Goal: Transaction & Acquisition: Purchase product/service

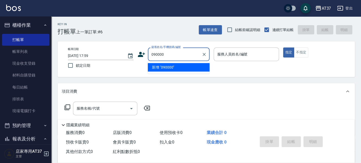
type input "090000"
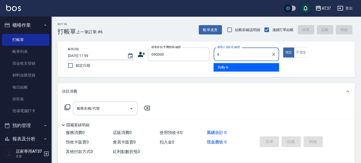
type input "6"
type button "true"
type input "Dolly-6"
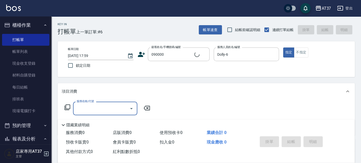
type input "新客人 姓名未設定/090000/null"
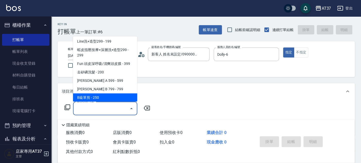
scroll to position [86, 0]
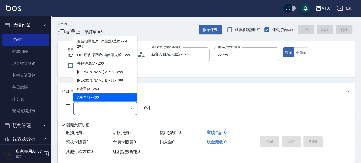
type input "A級單剪(202)"
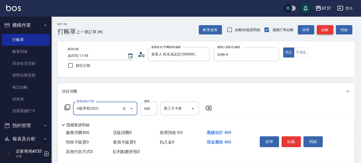
click at [322, 25] on button "結帳" at bounding box center [325, 30] width 16 height 10
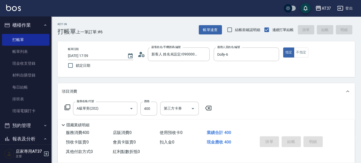
type input "2025/08/25 18:40"
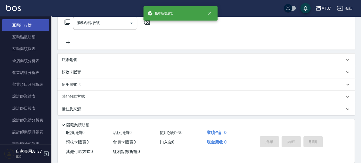
scroll to position [257, 0]
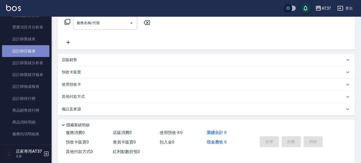
click at [38, 51] on link "設計師日報表" at bounding box center [25, 51] width 47 height 12
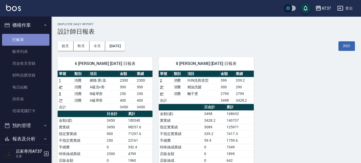
click at [29, 38] on link "打帳單" at bounding box center [25, 40] width 47 height 12
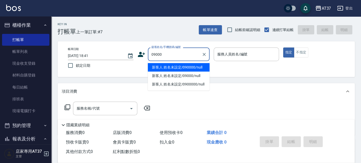
type input "新客人 姓名未設定/090000/null"
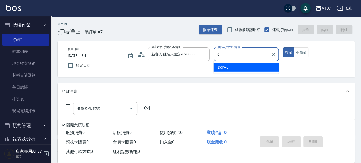
type input "6"
type button "true"
type input "Dolly-6"
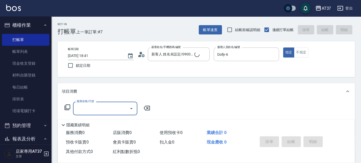
type input "新客人 姓名未設定/09000/null"
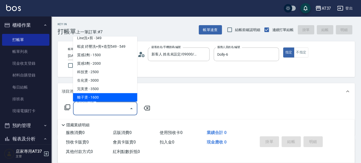
scroll to position [222, 0]
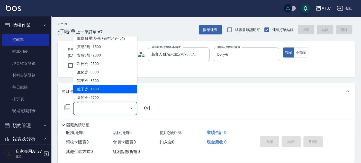
type input "離子燙(306)"
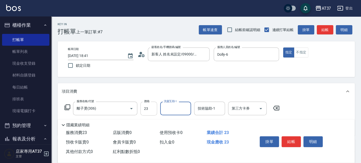
click at [155, 110] on input "23" at bounding box center [149, 109] width 17 height 14
type input "2300"
click at [296, 144] on button "結帳" at bounding box center [291, 142] width 19 height 11
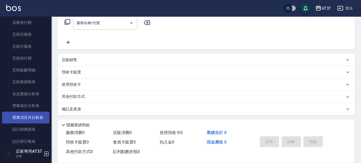
scroll to position [171, 0]
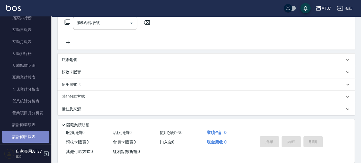
click at [34, 134] on link "設計師日報表" at bounding box center [25, 137] width 47 height 12
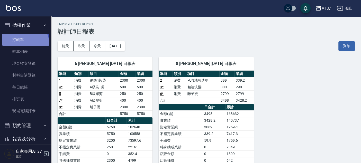
click at [23, 44] on link "打帳單" at bounding box center [25, 40] width 47 height 12
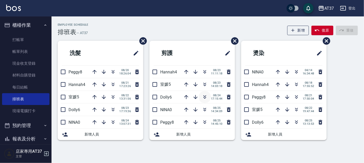
click at [203, 96] on icon "button" at bounding box center [205, 97] width 6 height 6
drag, startPoint x: 206, startPoint y: 97, endPoint x: 208, endPoint y: 99, distance: 2.9
click at [208, 99] on button "button" at bounding box center [204, 97] width 12 height 12
click at [204, 109] on icon "button" at bounding box center [204, 109] width 3 height 2
click at [112, 73] on icon "button" at bounding box center [113, 73] width 3 height 2
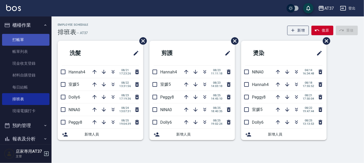
drag, startPoint x: 27, startPoint y: 43, endPoint x: 24, endPoint y: 45, distance: 3.2
click at [27, 43] on link "打帳單" at bounding box center [25, 40] width 47 height 12
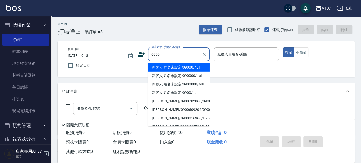
click at [203, 67] on li "新客人 姓名未設定/09000/null" at bounding box center [179, 67] width 62 height 8
type input "新客人 姓名未設定/09000/null"
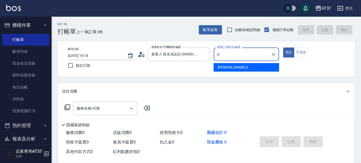
click at [224, 68] on span "[PERSON_NAME] -0" at bounding box center [233, 67] width 30 height 5
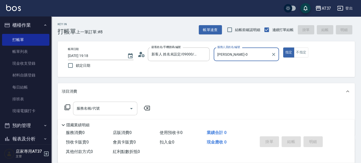
type input "[PERSON_NAME]-0"
click at [107, 106] on input "服務名稱/代號" at bounding box center [101, 108] width 52 height 9
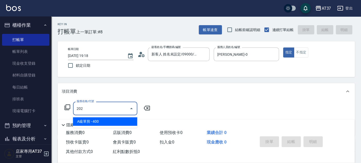
type input "A級單剪(202)"
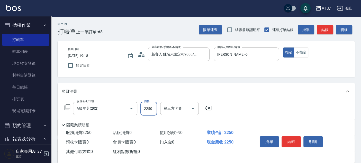
click at [148, 111] on input "2250" at bounding box center [149, 109] width 17 height 14
type input "250"
click at [299, 55] on button "不指定" at bounding box center [301, 53] width 14 height 10
click at [292, 138] on button "結帳" at bounding box center [291, 142] width 19 height 11
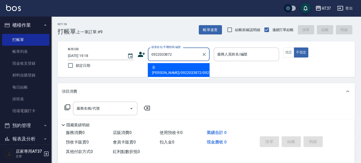
type input "全[PERSON_NAME]/0922033872/0922033872"
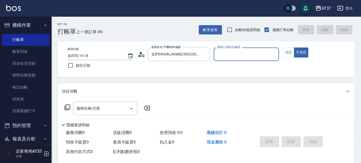
type input "[PERSON_NAME]-0"
click at [91, 114] on div "服務名稱/代號" at bounding box center [105, 109] width 64 height 14
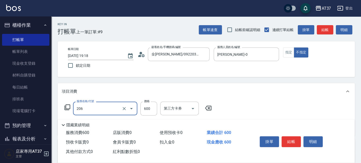
type input "A精油洗+剪(206)"
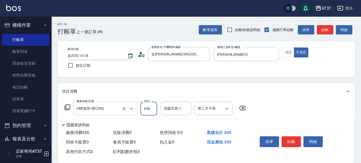
type input "650"
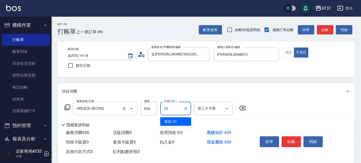
type input "致穎-23"
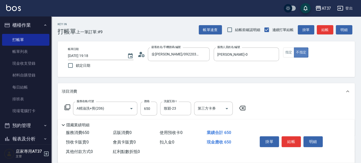
click at [294, 51] on button "不指定" at bounding box center [301, 53] width 14 height 10
click at [289, 53] on button "指定" at bounding box center [288, 53] width 11 height 10
click at [293, 140] on button "結帳" at bounding box center [291, 142] width 19 height 11
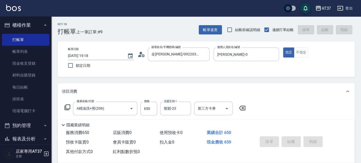
type input "[DATE] 19:19"
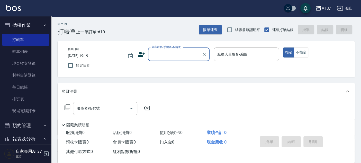
type input "+"
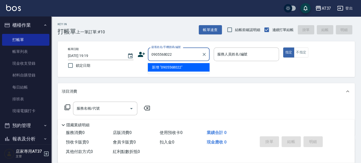
type input "0905568022"
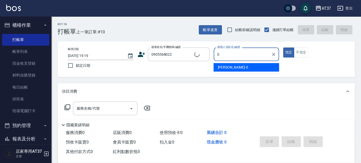
type input "0"
type button "true"
type input "[PERSON_NAME]/0905568022/0905568022"
type input "[PERSON_NAME]-0"
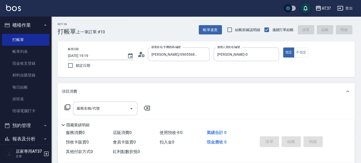
click at [66, 111] on div "服務名稱/代號 服務名稱/代號" at bounding box center [108, 109] width 92 height 14
click at [68, 109] on icon at bounding box center [67, 108] width 6 height 6
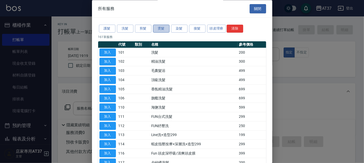
click at [166, 29] on button "燙髮" at bounding box center [161, 29] width 16 height 8
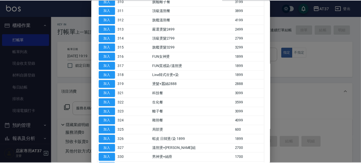
scroll to position [143, 0]
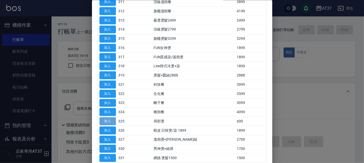
click at [105, 118] on button "加入" at bounding box center [107, 122] width 16 height 8
type input "局部燙(325)"
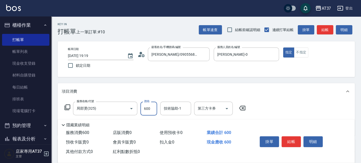
drag, startPoint x: 148, startPoint y: 112, endPoint x: 150, endPoint y: 108, distance: 4.7
click at [148, 112] on input "600" at bounding box center [149, 109] width 17 height 14
type input "1000"
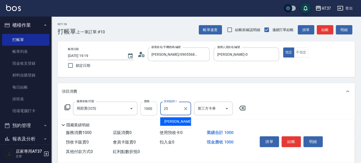
type input "[PERSON_NAME]-25"
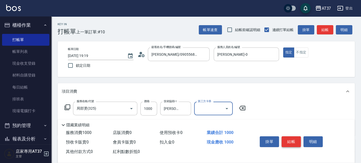
click at [288, 144] on button "結帳" at bounding box center [291, 142] width 19 height 11
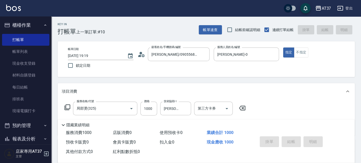
type input "[DATE] 19:22"
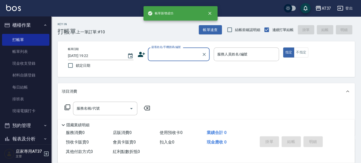
scroll to position [0, 0]
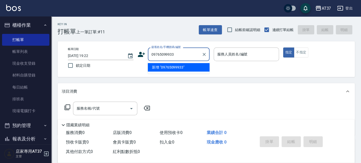
type input "09765099933"
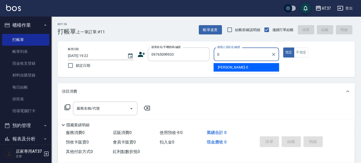
click at [241, 68] on div "[PERSON_NAME] -0" at bounding box center [247, 67] width 66 height 8
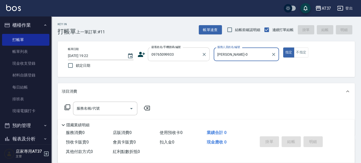
type input "[PERSON_NAME]-0"
click at [166, 55] on input "09765099933" at bounding box center [174, 54] width 49 height 9
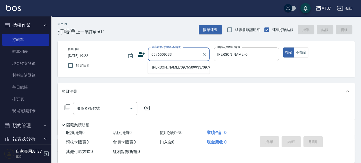
click at [172, 69] on li "[PERSON_NAME]/0976509933/0976509933" at bounding box center [179, 67] width 62 height 8
type input "[PERSON_NAME]/0976509933/0976509933"
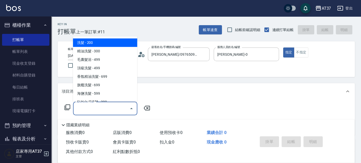
click at [106, 106] on input "服務名稱/代號" at bounding box center [101, 108] width 52 height 9
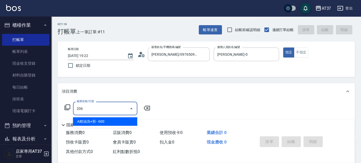
type input "A精油洗+剪(206)"
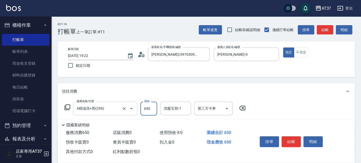
type input "650"
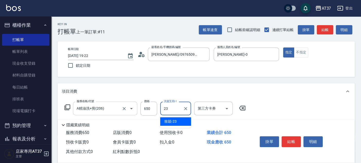
type input "致穎-23"
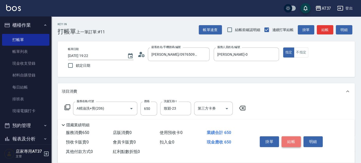
click at [291, 140] on button "結帳" at bounding box center [291, 142] width 19 height 11
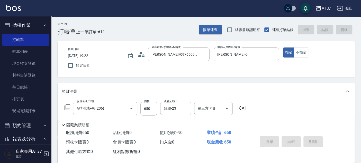
type input "[DATE] 19:23"
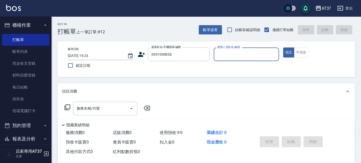
type input "0931090936"
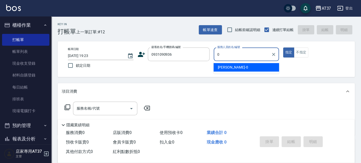
click at [263, 71] on div "[PERSON_NAME] -0" at bounding box center [247, 67] width 66 height 8
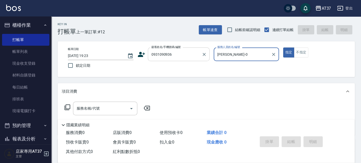
type input "[PERSON_NAME]-0"
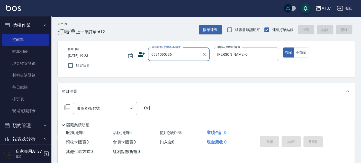
drag, startPoint x: 195, startPoint y: 56, endPoint x: 140, endPoint y: 57, distance: 54.8
click at [140, 57] on div "顧客姓名/手機號碼/編號 0931090936 顧客姓名/手機號碼/編號" at bounding box center [174, 55] width 72 height 14
click at [143, 55] on icon at bounding box center [142, 55] width 8 height 8
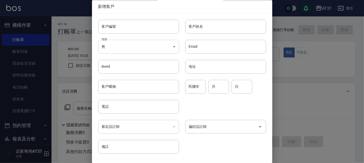
type input "0931090936"
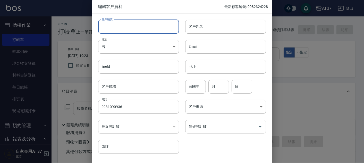
paste input "0931090936"
type input "0931090936"
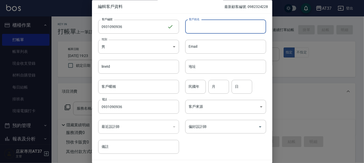
click at [222, 31] on input "客戶姓名" at bounding box center [225, 27] width 81 height 14
type input "劉"
type input "[PERSON_NAME]"
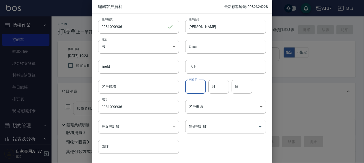
click at [190, 87] on input "民國年" at bounding box center [195, 87] width 21 height 14
type input "85"
type input "9"
type input "7"
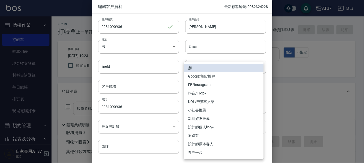
click at [259, 106] on body "AT37 登出 櫃檯作業 打帳單 帳單列表 現金收支登錄 材料自購登錄 每日結帳 排班表 現場電腦打卡 預約管理 預約管理 單日預約紀錄 單週預約紀錄 報表及…" at bounding box center [182, 125] width 364 height 250
click at [215, 143] on li "設計師原本客人" at bounding box center [224, 144] width 80 height 8
type input "設計師原本客人"
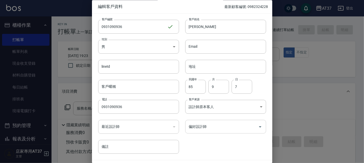
click at [257, 127] on icon "Open" at bounding box center [260, 127] width 6 height 6
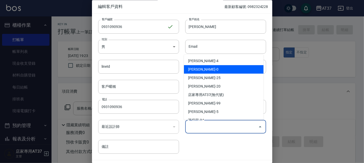
click at [221, 71] on li "[PERSON_NAME]-0" at bounding box center [224, 69] width 80 height 8
type input "賴郁雯"
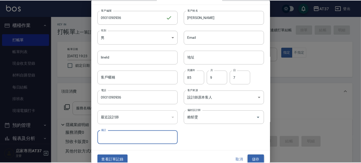
scroll to position [15, 0]
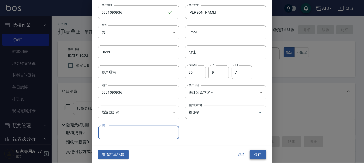
click at [257, 156] on button "儲存" at bounding box center [257, 155] width 16 height 10
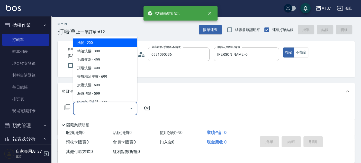
click at [110, 110] on input "服務名稱/代號" at bounding box center [101, 108] width 52 height 9
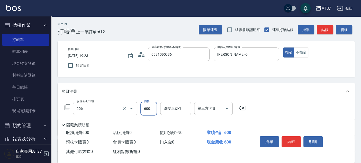
type input "A精油洗+剪(206)"
type input "650"
click at [286, 138] on button "結帳" at bounding box center [291, 142] width 19 height 11
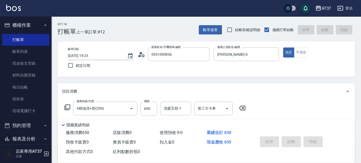
type input "[DATE] 19:25"
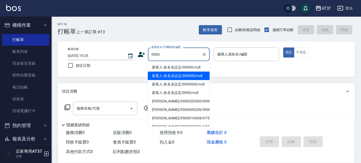
click at [181, 71] on li "新客人 姓名未設定/09000/null" at bounding box center [179, 67] width 62 height 8
type input "新客人 姓名未設定/09000/null"
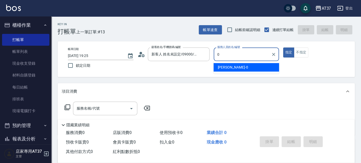
click at [243, 68] on div "[PERSON_NAME] -0" at bounding box center [247, 67] width 66 height 8
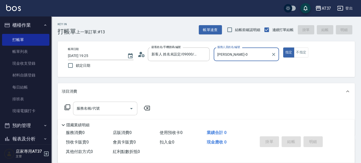
type input "[PERSON_NAME]-0"
click at [103, 111] on input "服務名稱/代號" at bounding box center [101, 108] width 52 height 9
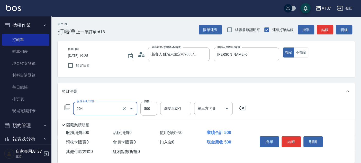
type input "A級洗+剪(204)"
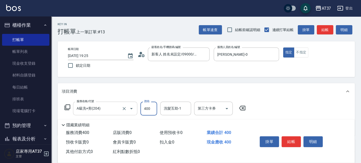
type input "400"
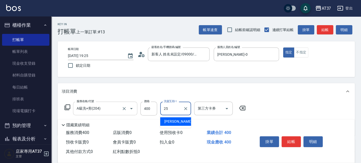
type input "[PERSON_NAME]-25"
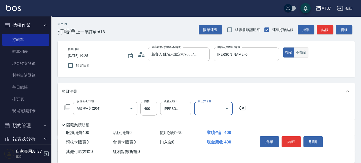
click at [298, 56] on button "不指定" at bounding box center [301, 53] width 14 height 10
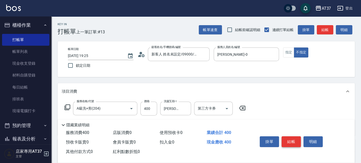
click at [291, 139] on button "結帳" at bounding box center [291, 142] width 19 height 11
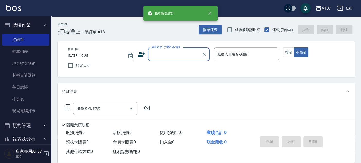
scroll to position [0, 0]
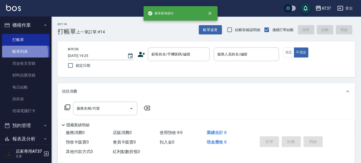
click at [21, 53] on link "帳單列表" at bounding box center [25, 52] width 47 height 12
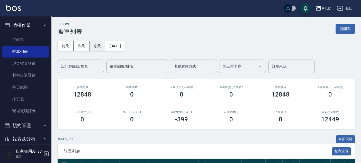
click at [92, 46] on button "今天" at bounding box center [98, 46] width 16 height 10
click at [94, 62] on div "設計師編號/姓名" at bounding box center [81, 67] width 46 height 14
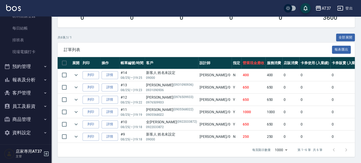
scroll to position [60, 0]
type input "[PERSON_NAME]-0"
click at [28, 82] on button "報表及分析" at bounding box center [25, 79] width 47 height 13
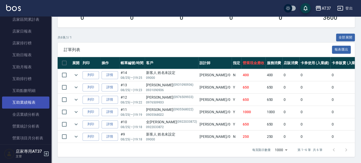
scroll to position [174, 0]
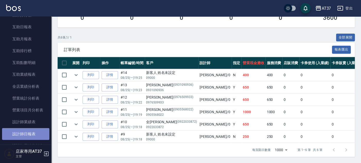
click at [30, 136] on link "設計師日報表" at bounding box center [25, 134] width 47 height 12
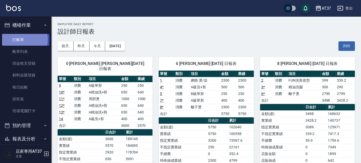
click at [23, 40] on link "打帳單" at bounding box center [25, 40] width 47 height 12
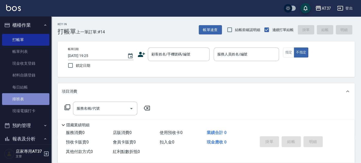
click at [27, 99] on link "排班表" at bounding box center [25, 99] width 47 height 12
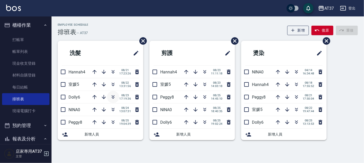
click at [114, 96] on icon "button" at bounding box center [113, 97] width 6 height 6
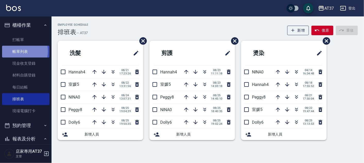
click at [17, 51] on link "帳單列表" at bounding box center [25, 52] width 47 height 12
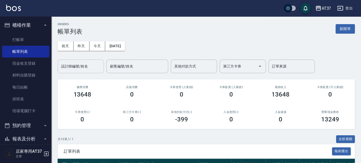
click at [92, 64] on input "設計師編號/姓名" at bounding box center [81, 66] width 42 height 9
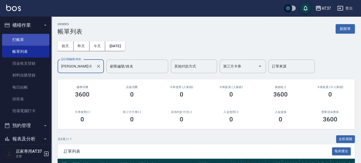
type input "[PERSON_NAME]-0"
click at [16, 42] on link "打帳單" at bounding box center [25, 40] width 47 height 12
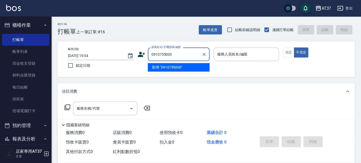
type input "0910755000"
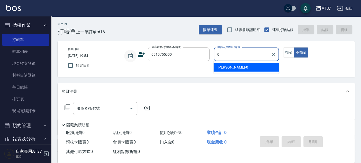
drag, startPoint x: 224, startPoint y: 63, endPoint x: 132, endPoint y: 61, distance: 92.2
click at [223, 63] on div "[PERSON_NAME] -0" at bounding box center [247, 67] width 66 height 8
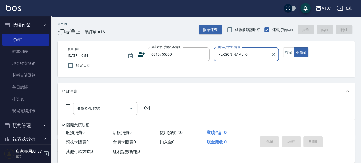
type input "[PERSON_NAME]-0"
click at [142, 55] on icon at bounding box center [141, 54] width 7 height 5
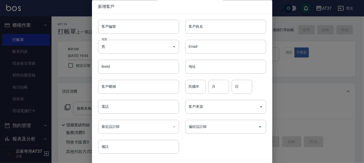
type input "0910755000"
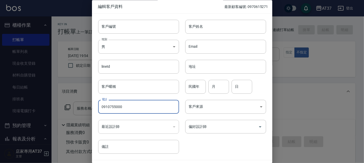
drag, startPoint x: 141, startPoint y: 109, endPoint x: 94, endPoint y: 107, distance: 46.9
click at [94, 107] on div "電話 [PHONE_NUMBER] 電話" at bounding box center [135, 104] width 87 height 20
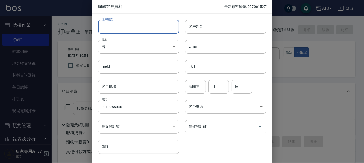
paste input "0910755000"
type input "0910755000"
click at [186, 90] on input "民國年" at bounding box center [195, 87] width 21 height 14
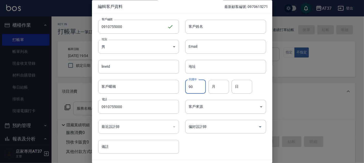
type input "90"
type input "4"
type input "7"
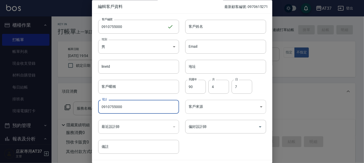
click at [254, 113] on body "AT37 登出 櫃檯作業 打帳單 帳單列表 現金收支登錄 材料自購登錄 每日結帳 排班表 現場電腦打卡 預約管理 預約管理 單日預約紀錄 單週預約紀錄 報表及…" at bounding box center [182, 125] width 364 height 250
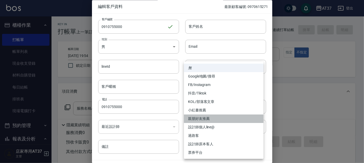
click at [215, 121] on li "親朋好友推薦" at bounding box center [224, 119] width 80 height 8
type input "親朋好友推薦"
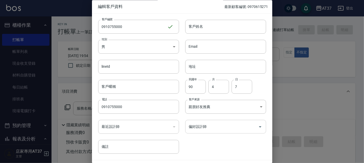
click at [257, 126] on icon "Open" at bounding box center [260, 127] width 6 height 6
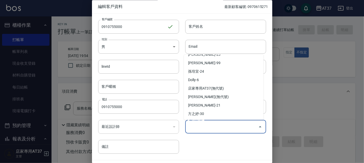
scroll to position [37, 0]
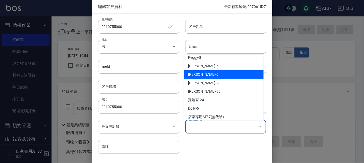
click at [202, 75] on li "[PERSON_NAME]-0" at bounding box center [224, 75] width 80 height 8
type input "賴郁雯"
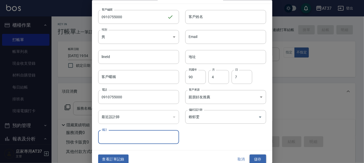
scroll to position [15, 0]
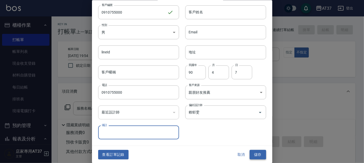
click at [259, 154] on button "儲存" at bounding box center [257, 155] width 16 height 10
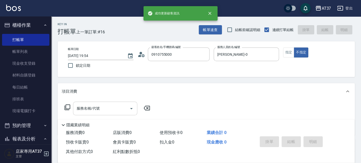
click at [111, 107] on input "服務名稱/代號" at bounding box center [101, 108] width 52 height 9
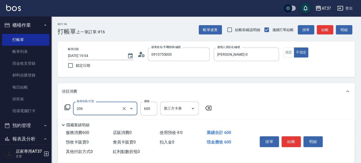
type input "A精油洗+剪(206)"
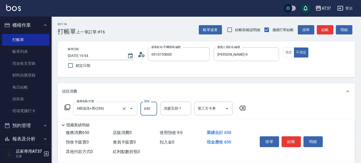
type input "650"
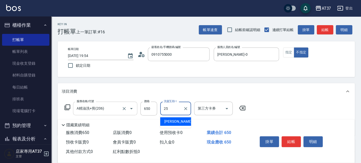
type input "[PERSON_NAME]-25"
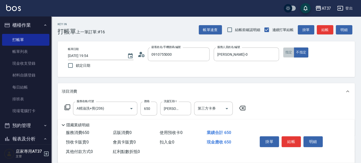
click at [285, 50] on button "指定" at bounding box center [288, 53] width 11 height 10
click at [288, 145] on button "結帳" at bounding box center [291, 142] width 19 height 11
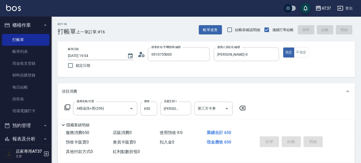
type input "[DATE] 19:55"
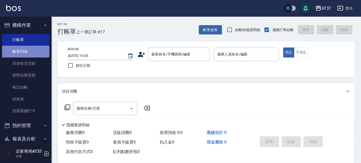
click at [27, 55] on link "帳單列表" at bounding box center [25, 52] width 47 height 12
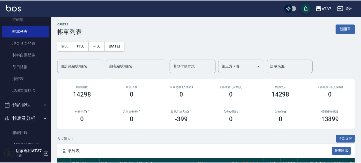
scroll to position [171, 0]
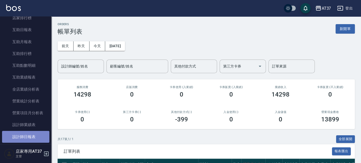
click at [33, 136] on link "設計師日報表" at bounding box center [25, 137] width 47 height 12
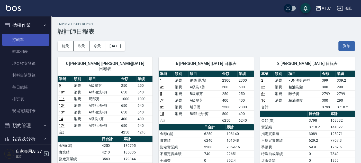
click at [20, 39] on link "打帳單" at bounding box center [25, 40] width 47 height 12
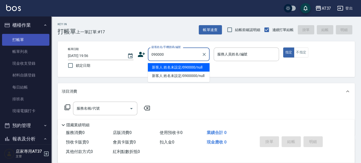
type input "新客人 姓名未設定/090000/null"
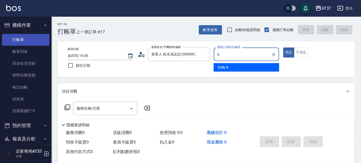
type input "6"
type button "true"
type input "Dolly-6"
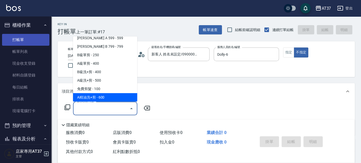
scroll to position [129, 0]
type input "B精油洗+剪(207)"
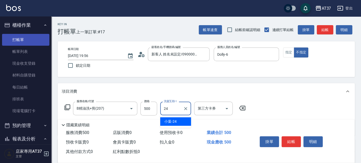
type input "小葉-24"
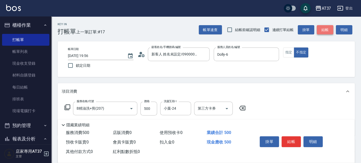
click at [327, 28] on button "結帳" at bounding box center [325, 30] width 16 height 10
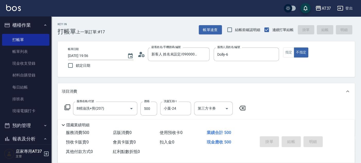
type input "[DATE] 19:58"
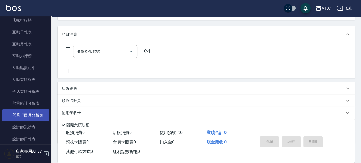
scroll to position [200, 0]
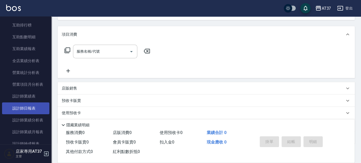
click at [30, 108] on link "設計師日報表" at bounding box center [25, 109] width 47 height 12
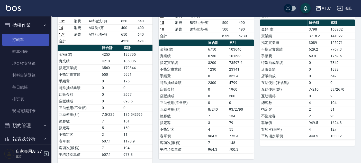
click at [20, 37] on link "打帳單" at bounding box center [25, 40] width 47 height 12
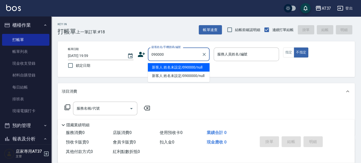
type input "新客人 姓名未設定/090000/null"
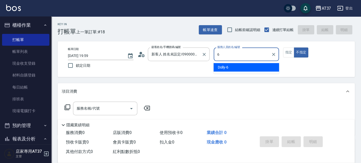
type input "6"
type button "false"
type input "Dolly-6"
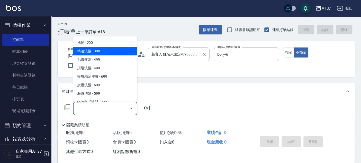
type input "精油洗髮(102)"
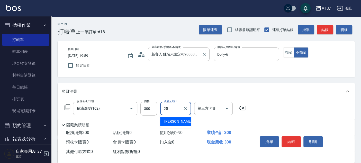
type input "[PERSON_NAME]-25"
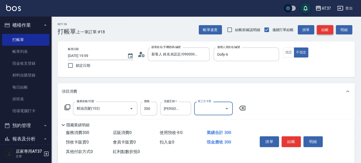
click at [328, 28] on button "結帳" at bounding box center [325, 30] width 16 height 10
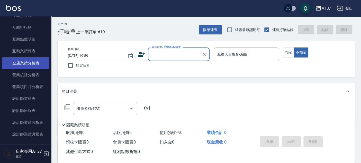
scroll to position [200, 0]
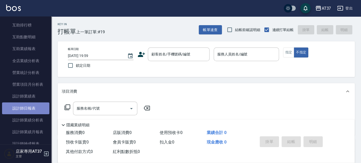
click at [36, 112] on link "設計師日報表" at bounding box center [25, 109] width 47 height 12
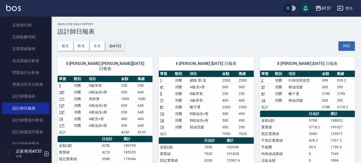
click at [122, 48] on button "[DATE]" at bounding box center [115, 46] width 20 height 10
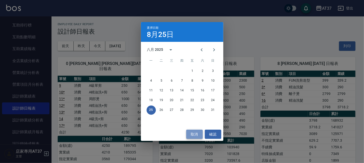
click at [196, 136] on button "取消" at bounding box center [194, 135] width 16 height 10
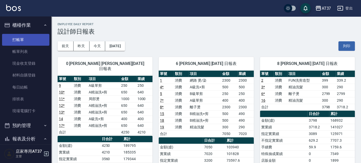
click at [24, 40] on link "打帳單" at bounding box center [25, 40] width 47 height 12
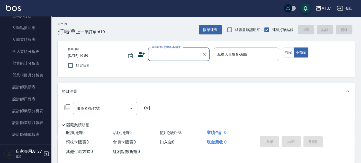
scroll to position [229, 0]
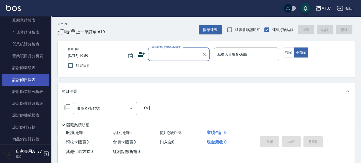
click at [32, 82] on link "設計師日報表" at bounding box center [25, 80] width 47 height 12
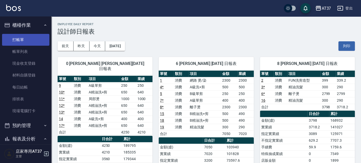
click at [26, 37] on link "打帳單" at bounding box center [25, 40] width 47 height 12
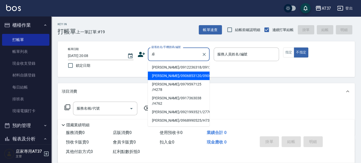
click at [173, 80] on li "[PERSON_NAME]/0906853120/0906853120" at bounding box center [179, 76] width 62 height 8
type input "[PERSON_NAME]/0906853120/0906853120"
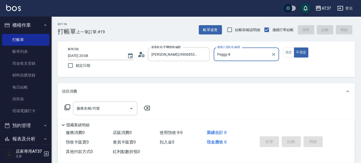
type input "Peggy-8"
click at [288, 52] on button "指定" at bounding box center [288, 53] width 11 height 10
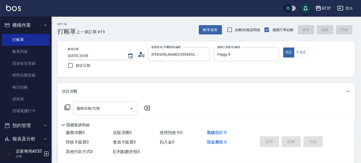
click at [93, 107] on div "服務名稱/代號 服務名稱/代號" at bounding box center [105, 109] width 64 height 14
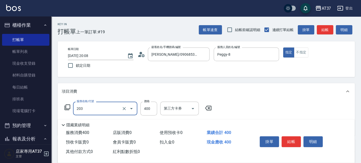
type input "B級洗+剪(203)"
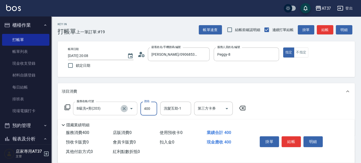
click at [123, 111] on icon "Clear" at bounding box center [124, 108] width 5 height 5
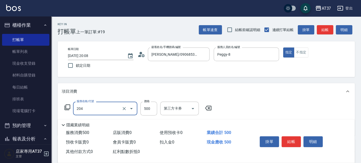
type input "A級洗+剪(204)"
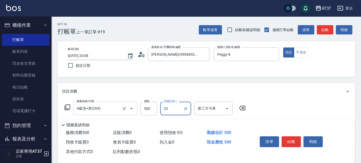
type input "[PERSON_NAME]-25"
click at [291, 137] on button "結帳" at bounding box center [291, 142] width 19 height 11
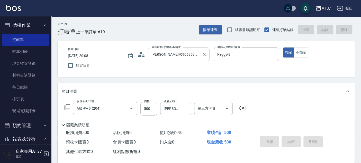
type input "[DATE] 20:20"
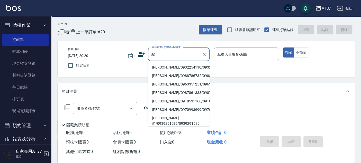
click at [173, 69] on li "[PERSON_NAME]/0932254110/0932254110" at bounding box center [179, 67] width 62 height 8
type input "[PERSON_NAME]/0932254110/0932254110"
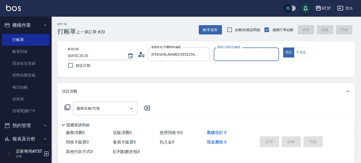
type input "Peggy-8"
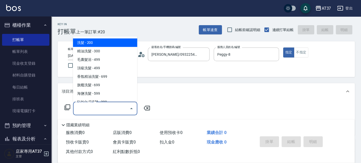
click at [112, 105] on input "服務名稱/代號" at bounding box center [101, 108] width 52 height 9
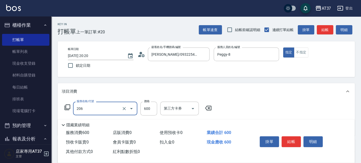
type input "A精油洗+剪(206)"
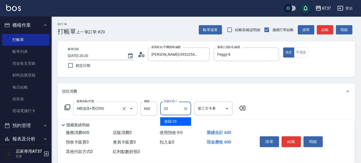
type input "致穎-23"
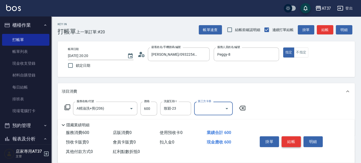
click at [286, 140] on button "結帳" at bounding box center [291, 142] width 19 height 11
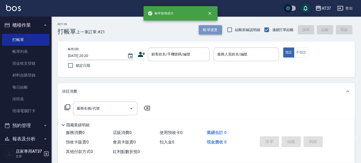
click at [212, 29] on button "帳單速查" at bounding box center [210, 30] width 23 height 10
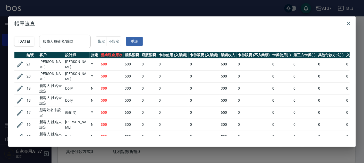
click at [88, 38] on input "服務人員姓名/編號" at bounding box center [64, 41] width 47 height 9
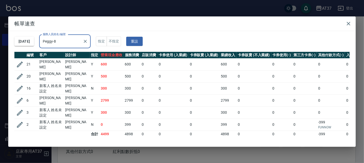
type input "Peggy-8"
click at [349, 24] on icon "button" at bounding box center [348, 24] width 4 height 4
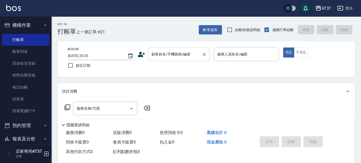
click at [164, 56] on input "顧客姓名/手機號碼/編號" at bounding box center [174, 54] width 49 height 9
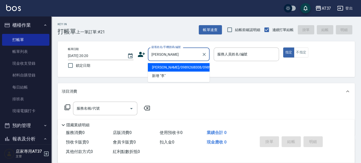
type input "[PERSON_NAME]"
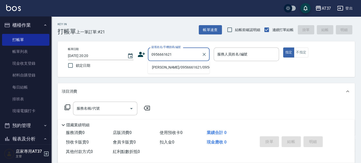
click at [177, 69] on li "[PERSON_NAME]/0956661621/0956661621" at bounding box center [179, 67] width 62 height 8
type input "[PERSON_NAME]/0956661621/0956661621"
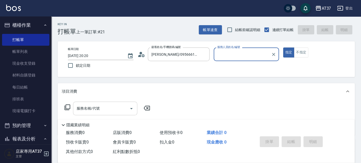
type input "Peggy-8"
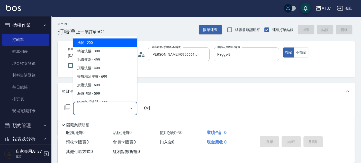
click at [109, 107] on input "服務名稱/代號" at bounding box center [101, 108] width 52 height 9
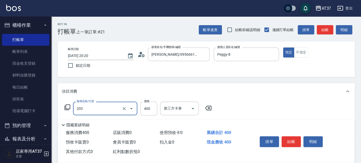
type input "B級洗+剪(203)"
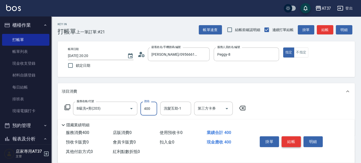
click at [286, 141] on button "結帳" at bounding box center [291, 142] width 19 height 11
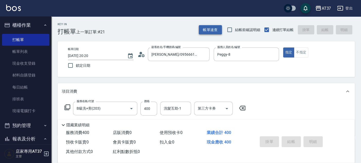
type input "[DATE] 20:21"
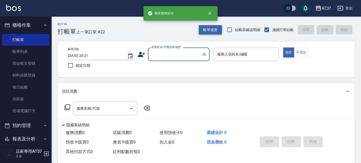
click at [205, 29] on button "帳單速查" at bounding box center [210, 30] width 23 height 10
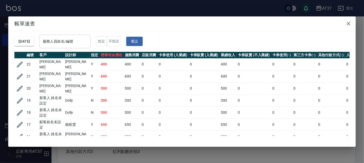
click at [85, 40] on input "服務人員姓名/編號" at bounding box center [64, 41] width 47 height 9
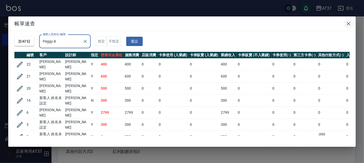
type input "Peggy-8"
click at [348, 25] on icon "button" at bounding box center [348, 24] width 6 height 6
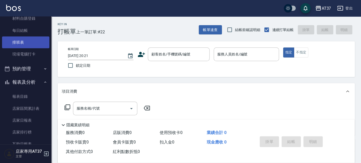
scroll to position [57, 0]
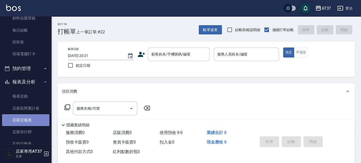
click at [27, 117] on link "店家日報表" at bounding box center [25, 121] width 47 height 12
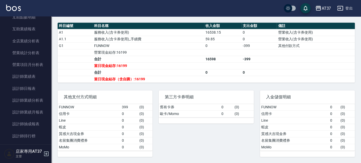
scroll to position [229, 0]
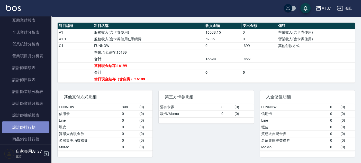
click at [32, 126] on link "設計師排行榜" at bounding box center [25, 128] width 47 height 12
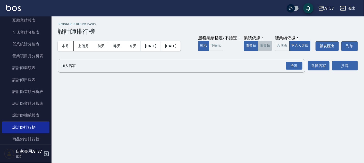
click at [266, 46] on button "實業績" at bounding box center [265, 46] width 14 height 10
click at [246, 65] on input "加入店家" at bounding box center [177, 66] width 235 height 9
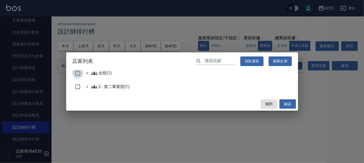
drag, startPoint x: 77, startPoint y: 73, endPoint x: 146, endPoint y: 79, distance: 69.0
click at [77, 73] on input "checkbox" at bounding box center [77, 73] width 11 height 11
checkbox input "true"
click at [289, 103] on button "確認" at bounding box center [287, 105] width 16 height 10
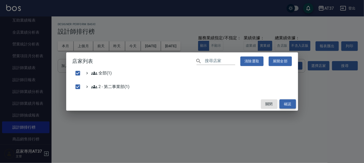
checkbox input "false"
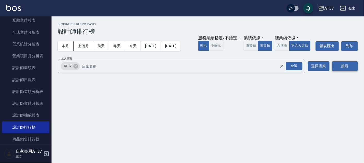
click at [353, 66] on button "搜尋" at bounding box center [345, 67] width 26 height 10
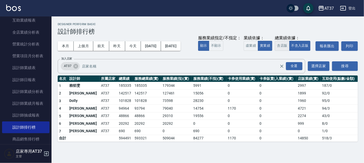
click at [281, 47] on button "含店販" at bounding box center [282, 46] width 14 height 10
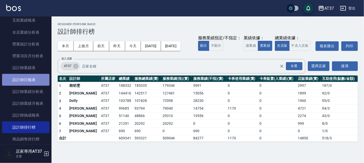
click at [29, 81] on link "設計師日報表" at bounding box center [25, 80] width 47 height 12
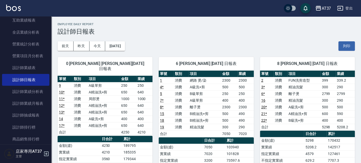
click at [254, 48] on div "[DATE] [DATE] [DATE] [DATE] 列印" at bounding box center [207, 46] width 298 height 22
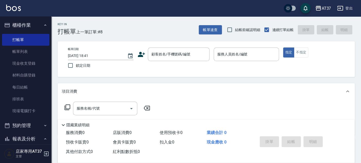
click at [142, 56] on icon at bounding box center [141, 54] width 7 height 5
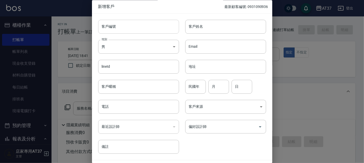
click at [155, 31] on input "客戶編號" at bounding box center [138, 27] width 81 height 14
drag, startPoint x: 129, startPoint y: 26, endPoint x: 99, endPoint y: 28, distance: 30.2
click at [99, 28] on input "0970615271" at bounding box center [132, 27] width 69 height 14
type input "0970615271"
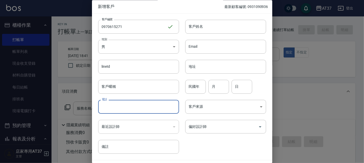
paste input "0970615271"
type input "0970615271"
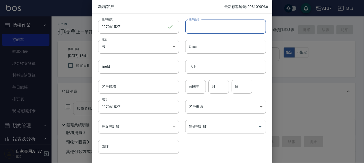
click at [216, 27] on input "客戶姓名" at bounding box center [225, 27] width 81 height 14
type input "[PERSON_NAME]"
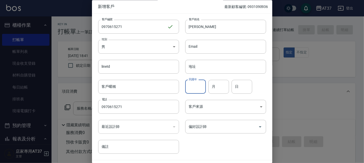
drag, startPoint x: 197, startPoint y: 88, endPoint x: 205, endPoint y: 82, distance: 9.6
click at [197, 88] on div "民國年 民國年" at bounding box center [195, 87] width 21 height 14
type input "90"
type input "5"
type input "10"
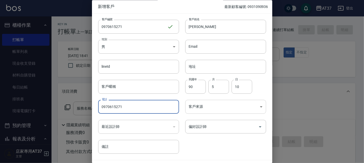
click at [246, 110] on body "AT37 登出 櫃檯作業 打帳單 帳單列表 現金收支登錄 材料自購登錄 每日結帳 排班表 現場電腦打卡 預約管理 預約管理 單日預約紀錄 單週預約紀錄 報表及…" at bounding box center [182, 125] width 364 height 250
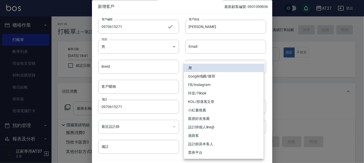
click at [227, 86] on li "FB/Instagram" at bounding box center [224, 85] width 80 height 8
type input "FB/Instagram"
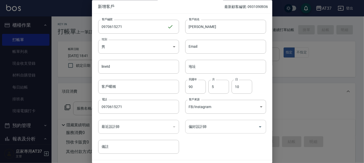
click at [231, 128] on input "偏好設計師" at bounding box center [221, 127] width 68 height 9
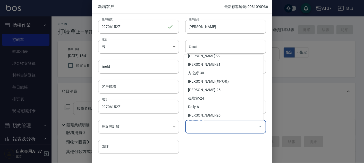
scroll to position [57, 0]
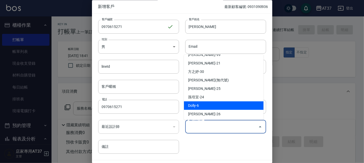
click at [213, 109] on li "Dolly-6" at bounding box center [224, 106] width 80 height 8
type input "Dolly"
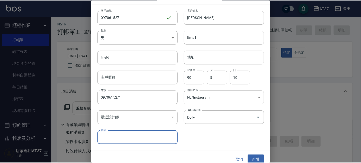
scroll to position [15, 0]
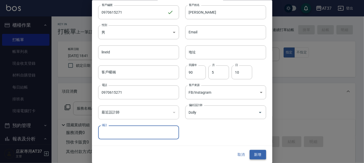
click at [256, 152] on button "新增" at bounding box center [257, 155] width 16 height 10
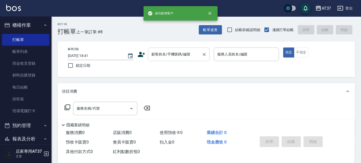
click at [201, 60] on div at bounding box center [204, 55] width 7 height 14
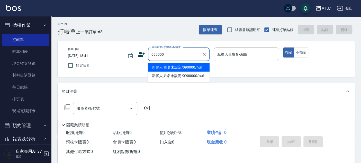
type input "新客人 姓名未設定/090000/null"
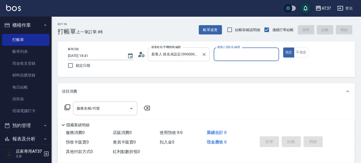
type input "6"
type button "true"
type input "Dolly-6"
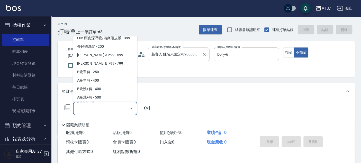
scroll to position [129, 0]
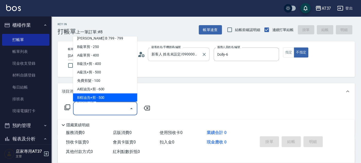
type input "B精油洗+剪(207)"
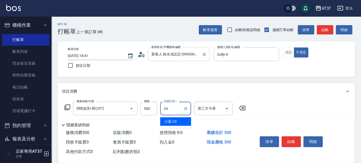
type input "小葉-24"
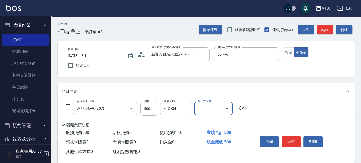
click at [320, 24] on div "Key In 打帳單 上一筆訂單:#8 帳單速查 結帳前確認明細 連續打單結帳 掛單 結帳 明細" at bounding box center [203, 25] width 304 height 19
click at [324, 29] on button "結帳" at bounding box center [325, 30] width 16 height 10
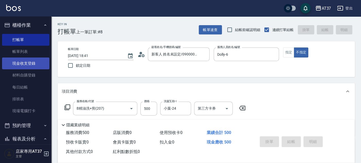
type input "2025/08/25 19:39"
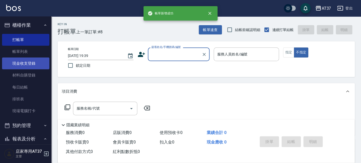
scroll to position [0, 0]
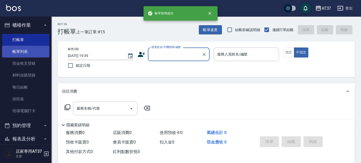
click at [41, 54] on link "帳單列表" at bounding box center [25, 52] width 47 height 12
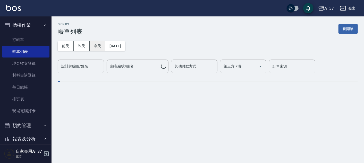
click at [98, 45] on button "今天" at bounding box center [98, 46] width 16 height 10
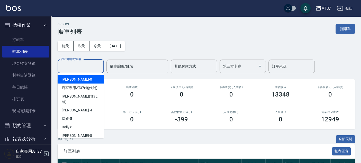
click at [89, 64] on input "設計師編號/姓名" at bounding box center [81, 66] width 42 height 9
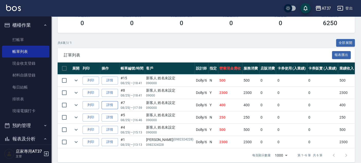
scroll to position [105, 0]
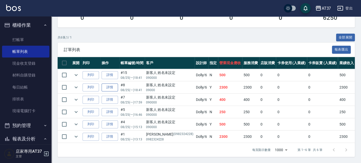
type input "Dolly-6"
click at [106, 84] on link "詳情" at bounding box center [110, 88] width 16 height 8
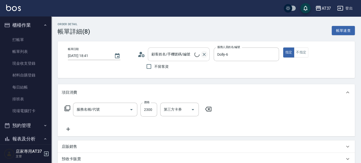
type input "2025/08/25 18:41"
type input "Dolly-6"
type input "離子燙(306)"
type input "新客人 姓名未設定/09000/null"
click at [204, 54] on icon "Clear" at bounding box center [204, 54] width 5 height 5
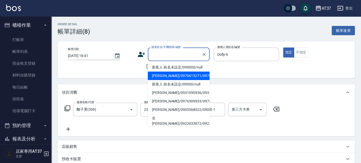
drag, startPoint x: 184, startPoint y: 52, endPoint x: 172, endPoint y: 81, distance: 31.3
click at [172, 80] on li "[PERSON_NAME]/0970615271/0970615271" at bounding box center [179, 76] width 62 height 8
type input "[PERSON_NAME]/0970615271/0970615271"
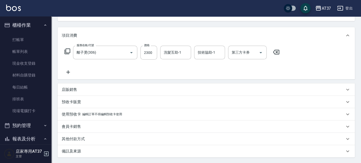
scroll to position [29, 0]
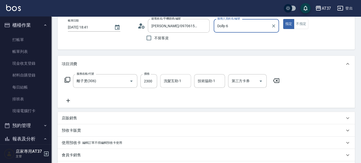
click at [184, 78] on input "洗髮互助-1" at bounding box center [176, 81] width 26 height 9
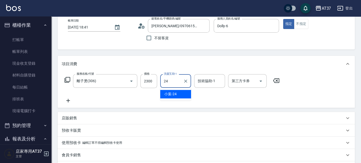
type input "小葉-24"
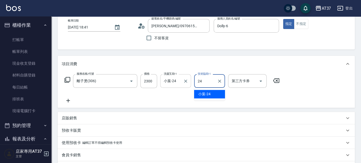
type input "小葉-24"
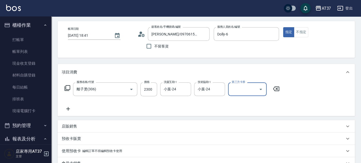
scroll to position [106, 0]
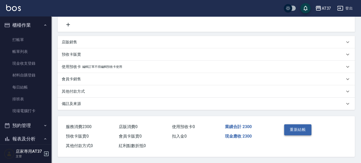
click at [298, 125] on button "重新結帳" at bounding box center [297, 130] width 27 height 11
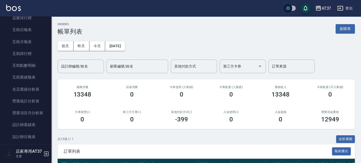
scroll to position [200, 0]
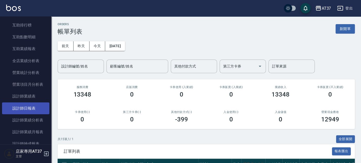
click at [35, 109] on link "設計師日報表" at bounding box center [25, 109] width 47 height 12
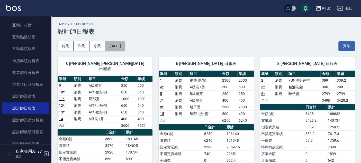
click at [124, 44] on button "[DATE]" at bounding box center [115, 46] width 20 height 10
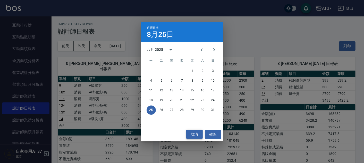
click at [196, 133] on button "取消" at bounding box center [194, 135] width 16 height 10
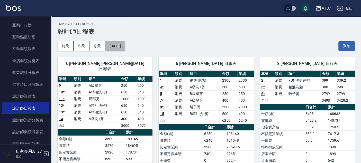
click at [118, 45] on button "[DATE]" at bounding box center [115, 46] width 20 height 10
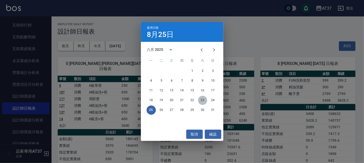
click at [203, 99] on button "23" at bounding box center [202, 100] width 9 height 9
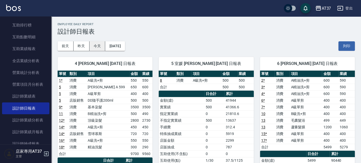
click at [100, 46] on button "今天" at bounding box center [98, 46] width 16 height 10
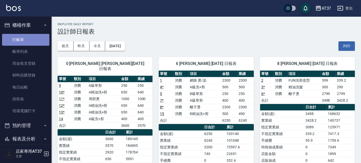
drag, startPoint x: 26, startPoint y: 42, endPoint x: 23, endPoint y: 42, distance: 2.9
click at [26, 42] on link "打帳單" at bounding box center [25, 40] width 47 height 12
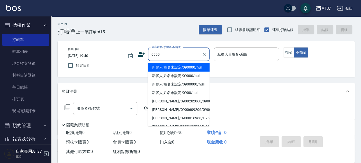
click at [182, 67] on li "新客人 姓名未設定/090000/null" at bounding box center [179, 67] width 62 height 8
type input "新客人 姓名未設定/090000/null"
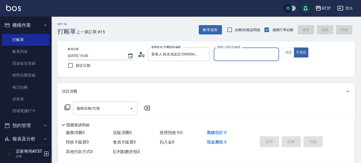
click at [220, 60] on div "服務人員姓名/編號" at bounding box center [247, 55] width 66 height 14
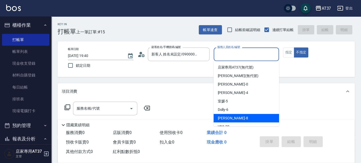
click at [227, 117] on span "Peggy -8" at bounding box center [233, 118] width 30 height 5
type input "Peggy-8"
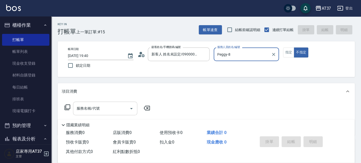
click at [113, 104] on div "服務名稱/代號" at bounding box center [105, 109] width 64 height 14
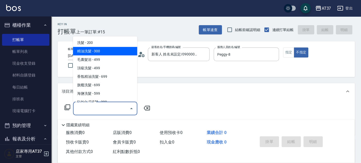
click at [109, 51] on span "精油洗髮 - 300" at bounding box center [105, 51] width 64 height 8
type input "精油洗髮(102)"
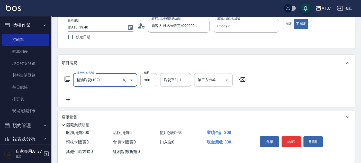
scroll to position [57, 0]
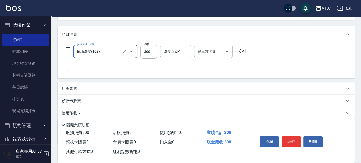
click at [175, 58] on div "洗髮互助-1 洗髮互助-1" at bounding box center [177, 52] width 34 height 14
click at [176, 53] on div "洗髮互助-1 洗髮互助-1" at bounding box center [175, 52] width 31 height 14
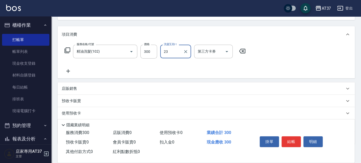
type input "致穎-23"
click at [294, 139] on button "結帳" at bounding box center [291, 142] width 19 height 11
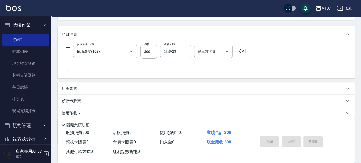
type input "2025/08/25 19:42"
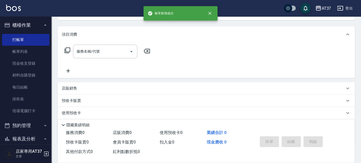
scroll to position [0, 0]
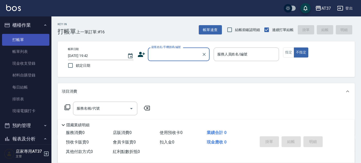
scroll to position [50, 0]
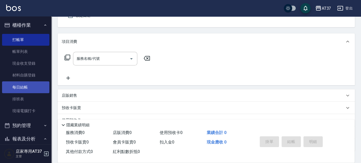
click at [25, 87] on link "每日結帳" at bounding box center [25, 88] width 47 height 12
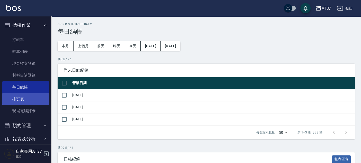
click at [29, 99] on link "排班表" at bounding box center [25, 99] width 47 height 12
